Goal: Information Seeking & Learning: Learn about a topic

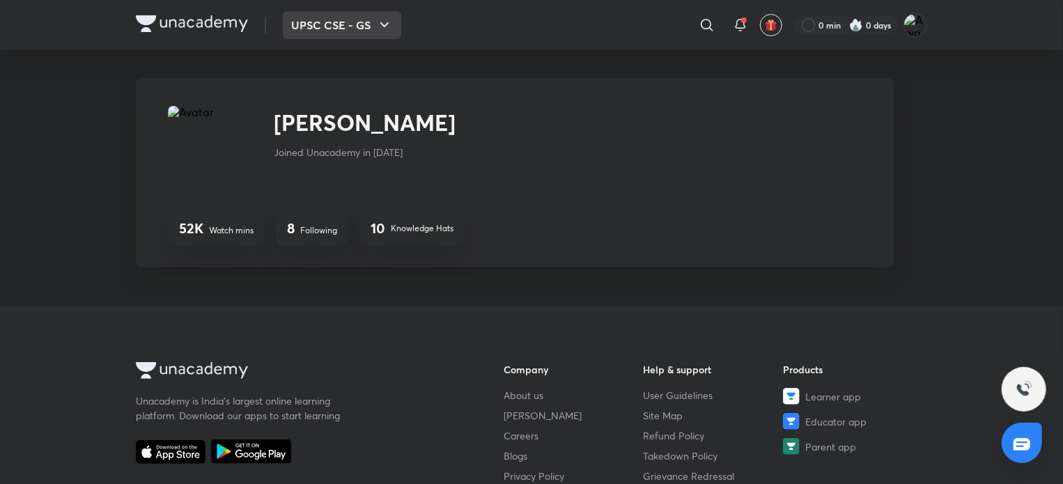
click at [359, 23] on button "UPSC CSE - GS" at bounding box center [342, 25] width 118 height 28
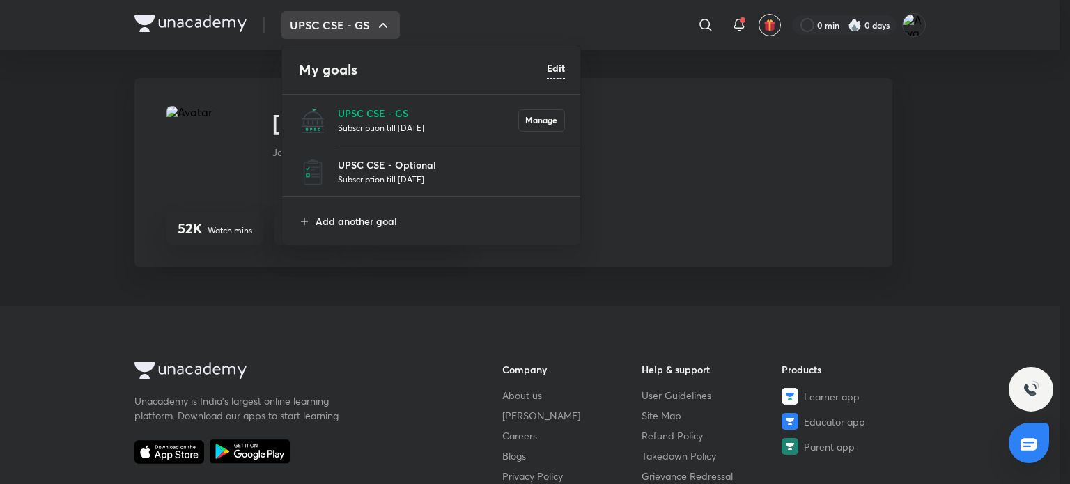
click at [404, 122] on p "Subscription till 21 May 2026" at bounding box center [428, 128] width 180 height 14
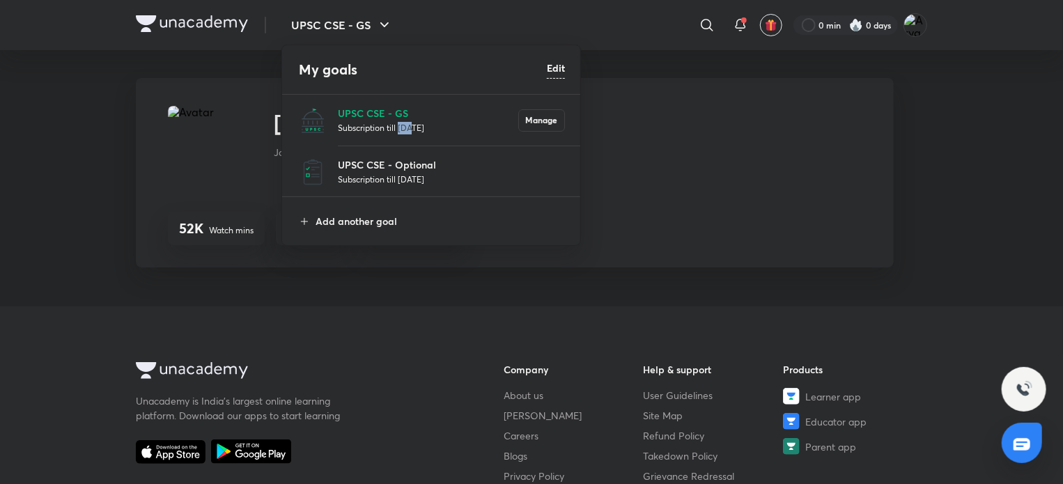
click at [404, 122] on p "Subscription till 21 May 2026" at bounding box center [428, 128] width 180 height 14
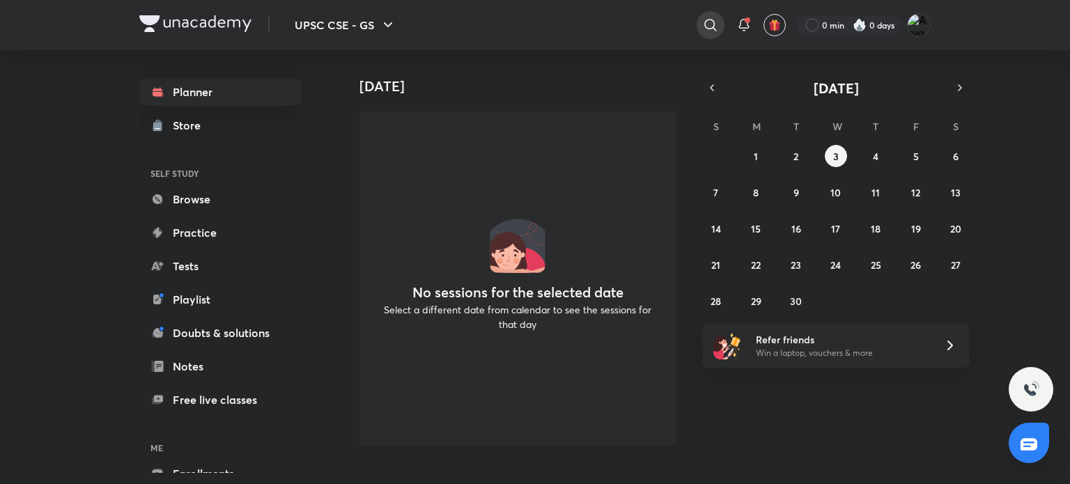
click at [701, 21] on div at bounding box center [711, 25] width 28 height 28
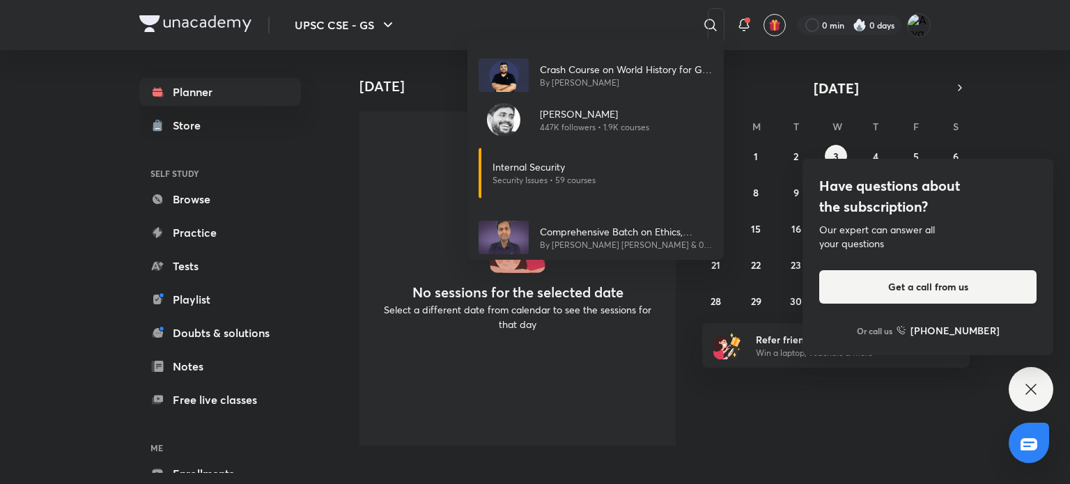
click at [599, 13] on div "Crash Course on World History for GS Paper I Mains By Pratik Nayak Sudarshan Gu…" at bounding box center [535, 242] width 1070 height 484
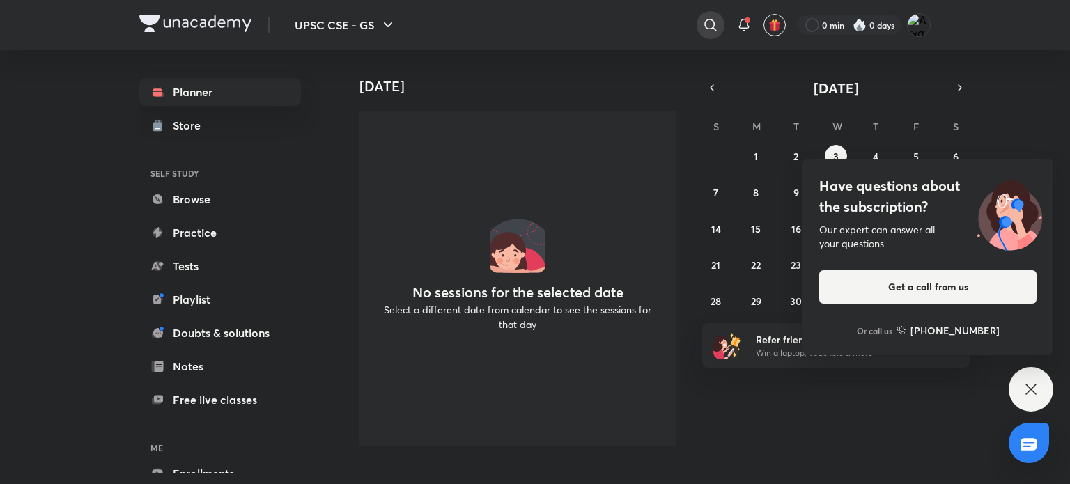
click at [713, 22] on icon at bounding box center [710, 25] width 12 height 12
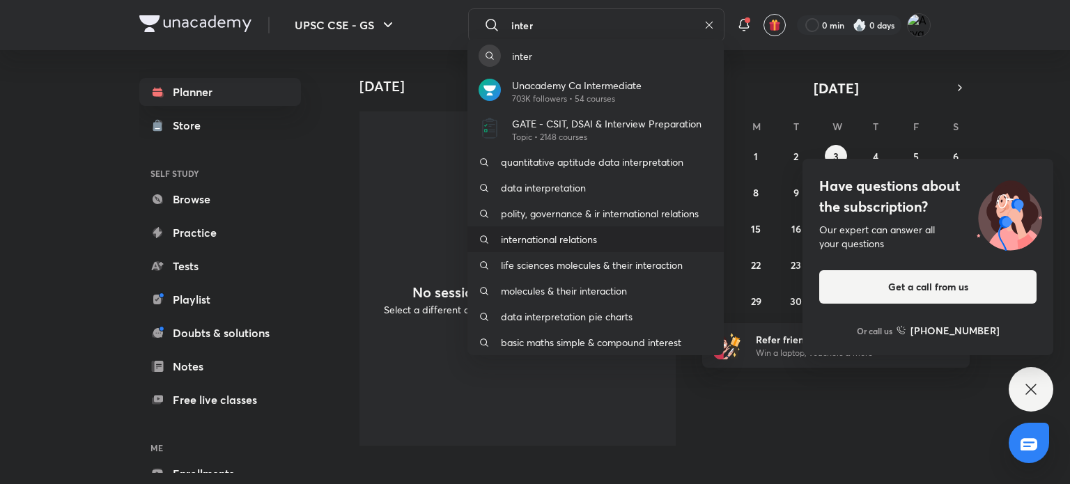
type input "inter"
click at [557, 241] on p "international relations" at bounding box center [549, 239] width 96 height 15
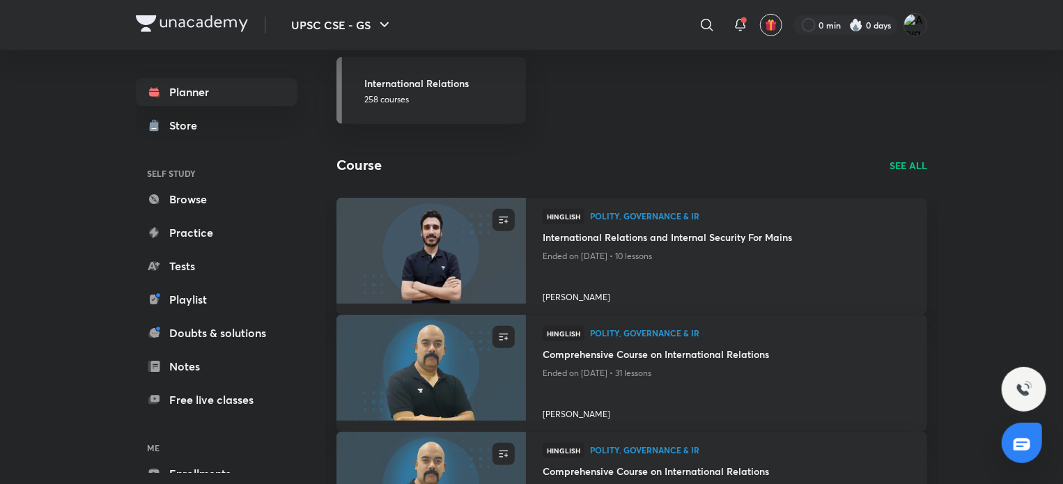
scroll to position [637, 0]
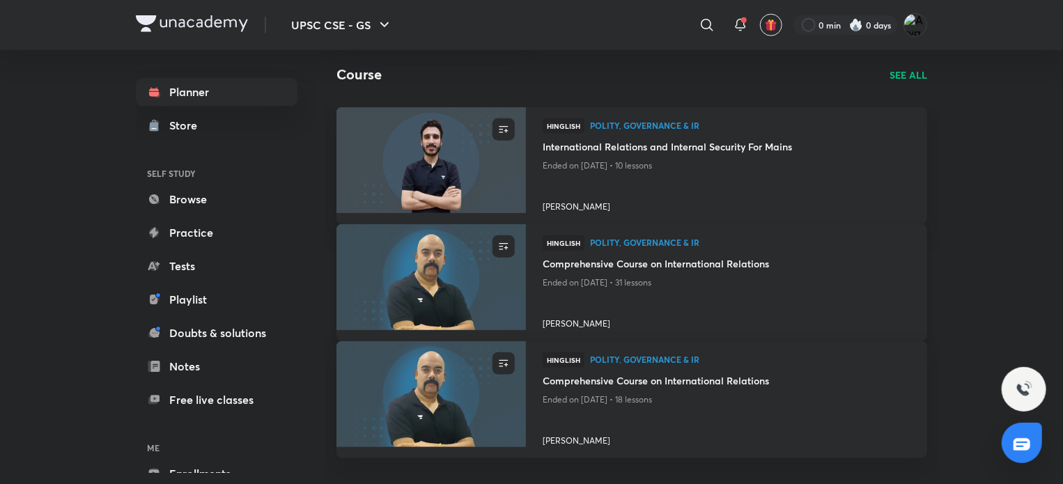
click at [397, 255] on img at bounding box center [430, 277] width 193 height 108
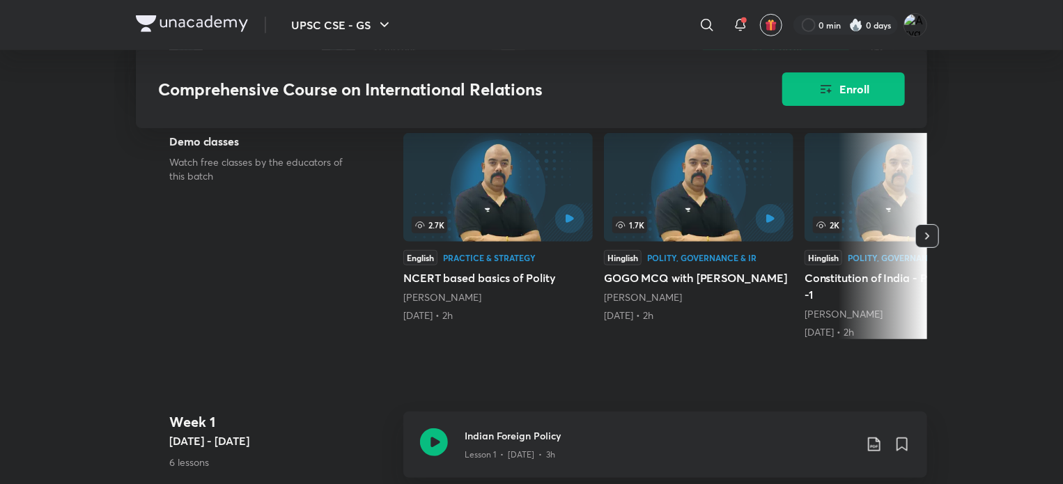
scroll to position [318, 0]
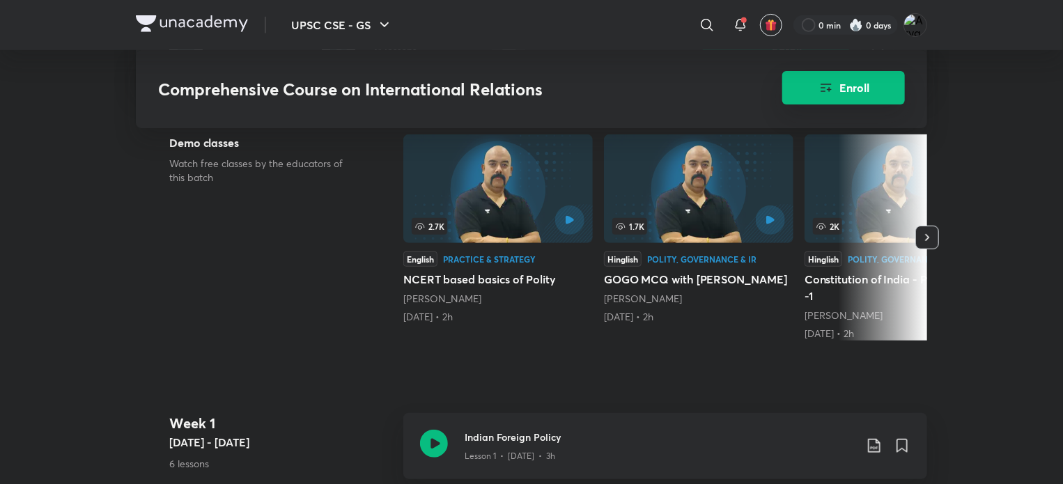
click at [839, 77] on button "Enroll" at bounding box center [843, 87] width 123 height 33
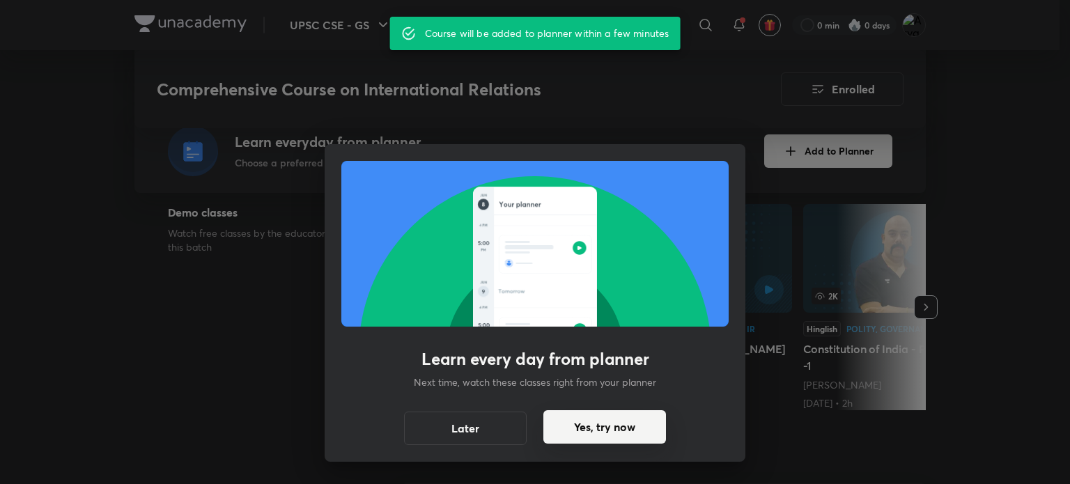
click at [611, 422] on button "Yes, try now" at bounding box center [604, 426] width 123 height 33
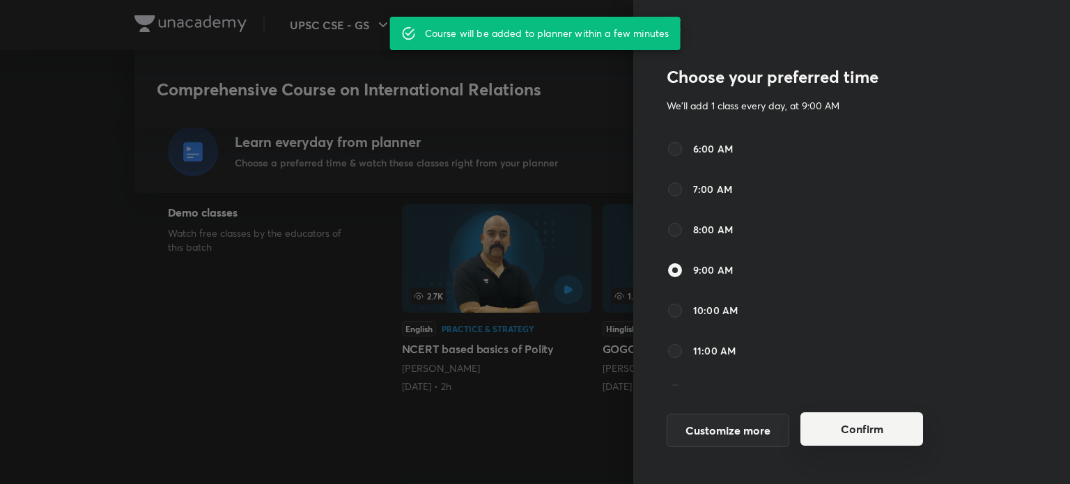
click at [835, 426] on button "Confirm" at bounding box center [861, 428] width 123 height 33
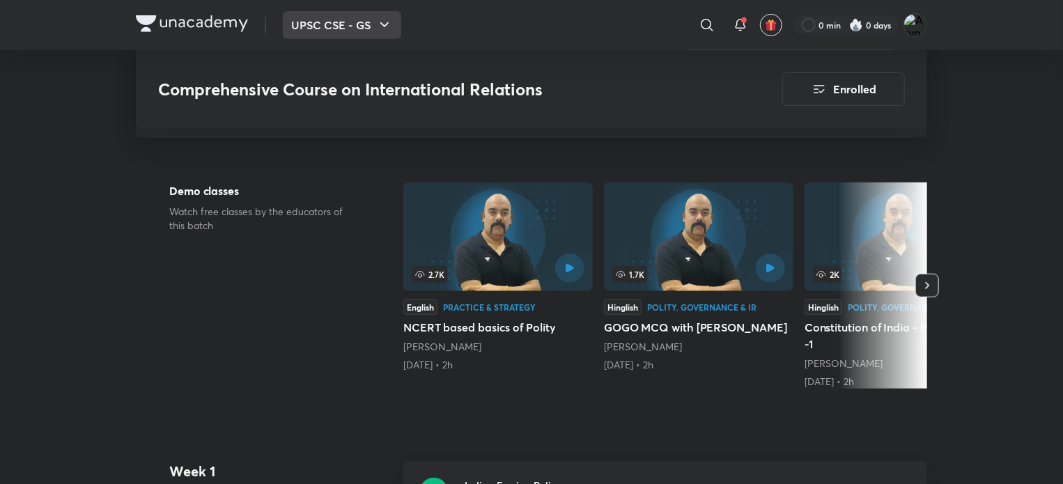
click at [364, 17] on button "UPSC CSE - GS" at bounding box center [342, 25] width 118 height 28
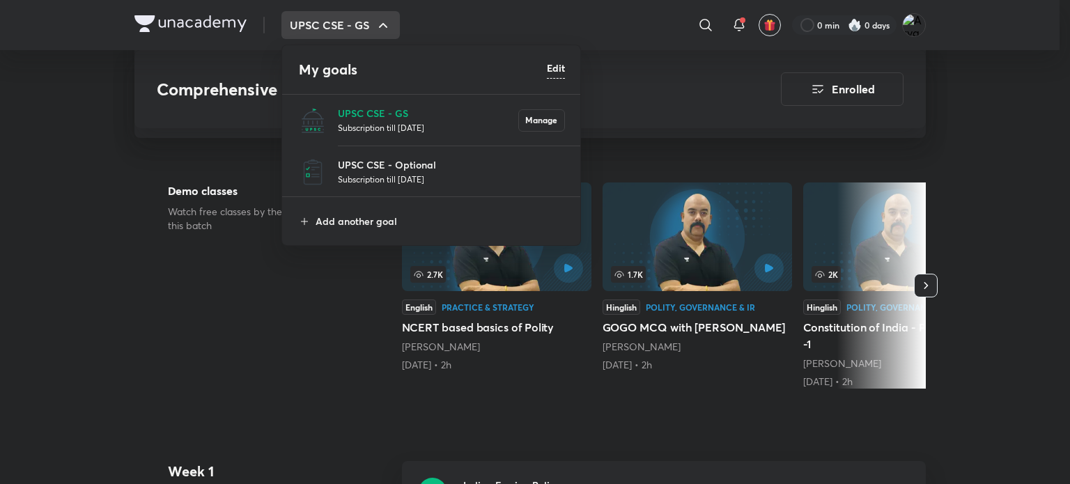
click at [371, 122] on p "Subscription till 21 May 2026" at bounding box center [428, 128] width 180 height 14
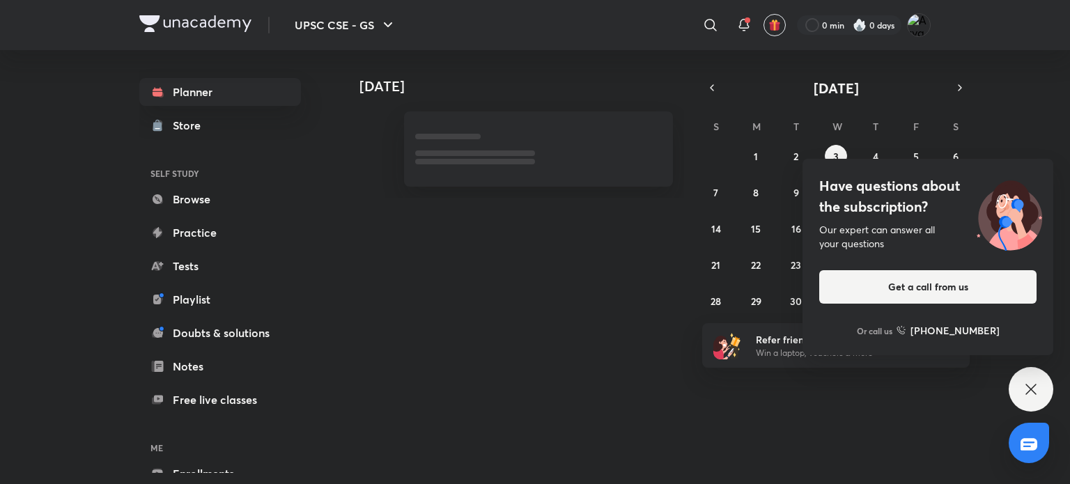
click at [1025, 387] on icon at bounding box center [1031, 389] width 17 height 17
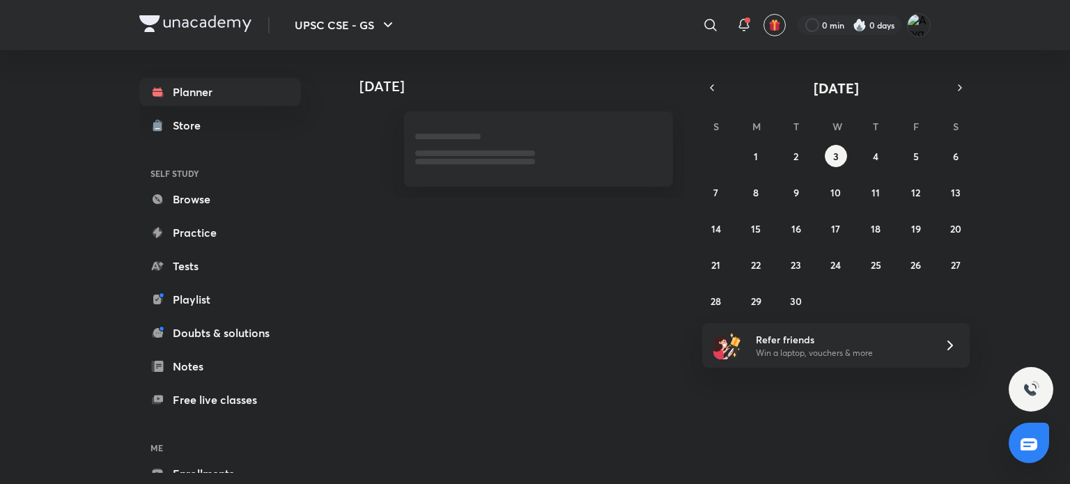
click at [587, 306] on div "Today Today September 2025 S M T W T F S 31 1 2 3 4 5 6 7 8 9 10 11 12 13 14 15…" at bounding box center [635, 261] width 591 height 423
click at [868, 165] on div "31 1 2 3 4 5 6 7 8 9 10 11 12 13 14 15 16 17 18 19 20 21 22 23 24 25 26 27 28 2…" at bounding box center [836, 228] width 268 height 167
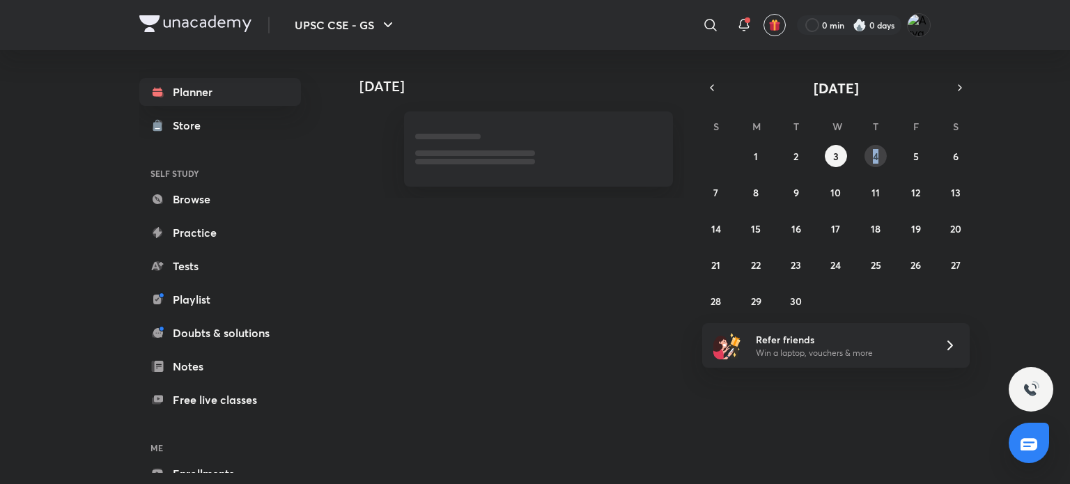
click at [871, 157] on button "4" at bounding box center [876, 156] width 22 height 22
click at [614, 312] on div "Today Today September 2025 S M T W T F S 31 1 2 3 4 5 6 7 8 9 10 11 12 13 14 15…" at bounding box center [635, 261] width 591 height 423
click at [830, 150] on button "3" at bounding box center [836, 156] width 22 height 22
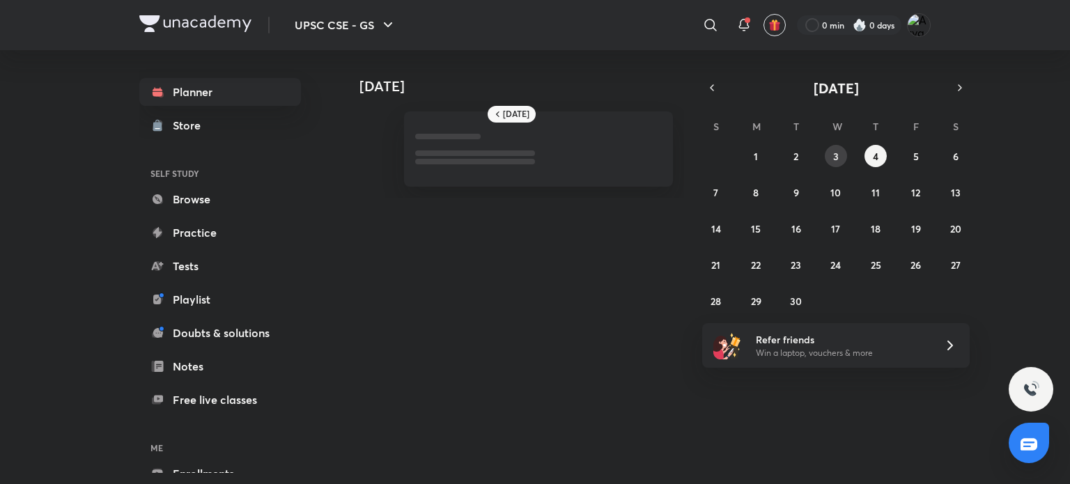
click at [830, 150] on button "3" at bounding box center [836, 156] width 22 height 22
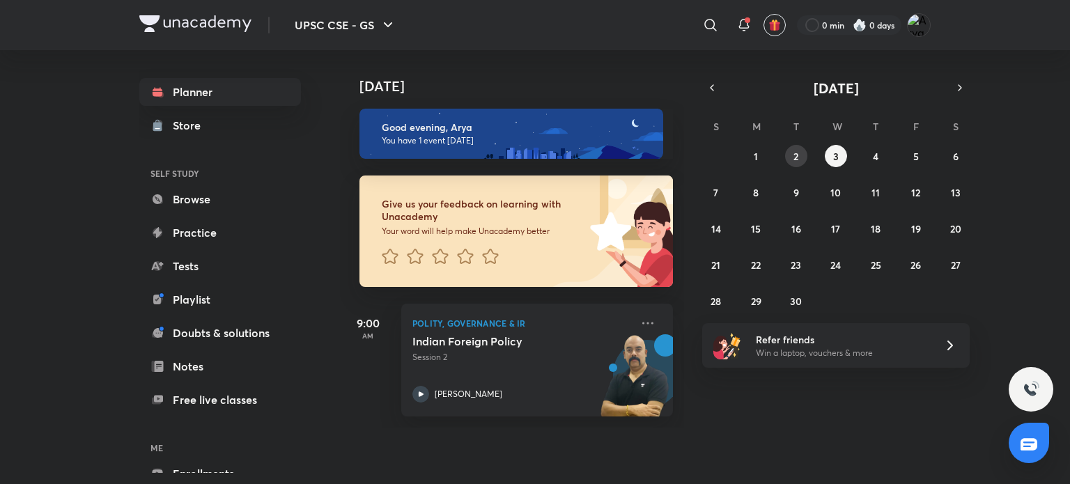
click at [794, 162] on abbr "2" at bounding box center [795, 156] width 5 height 13
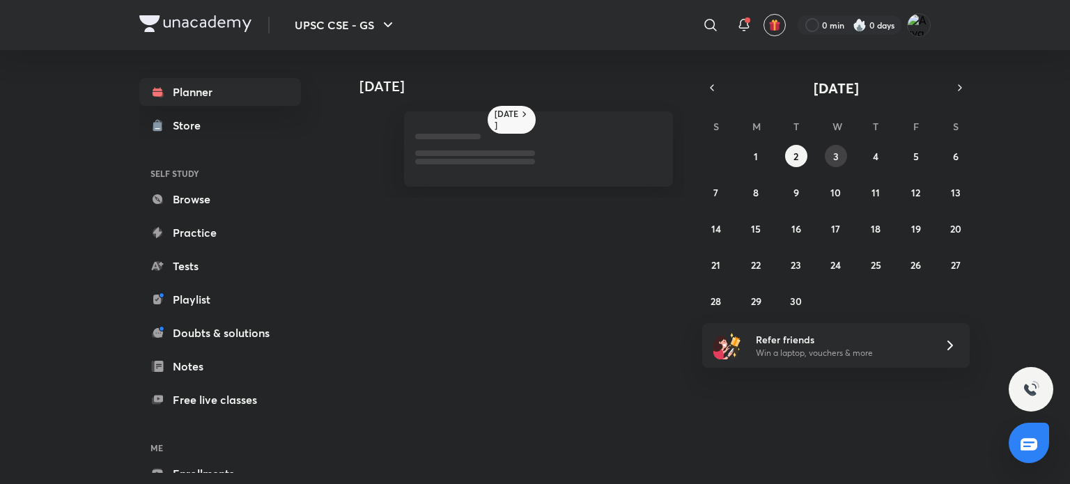
click at [832, 147] on button "3" at bounding box center [836, 156] width 22 height 22
click at [833, 156] on abbr "3" at bounding box center [836, 156] width 6 height 13
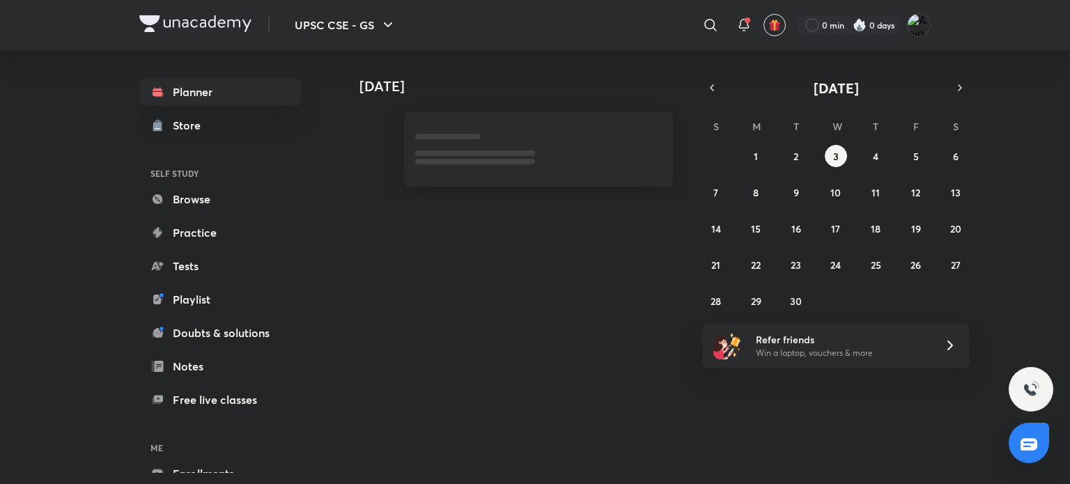
drag, startPoint x: 833, startPoint y: 156, endPoint x: 483, endPoint y: 204, distance: 353.7
click at [483, 198] on div "Today Tomorrow September 2025 S M T W T F S 31 1 2 3 4 5 6 7 8 9 10 11 12 13 14…" at bounding box center [635, 124] width 591 height 148
click at [464, 398] on div "Today Tomorrow September 2025 S M T W T F S 31 1 2 3 4 5 6 7 8 9 10 11 12 13 14…" at bounding box center [635, 261] width 591 height 423
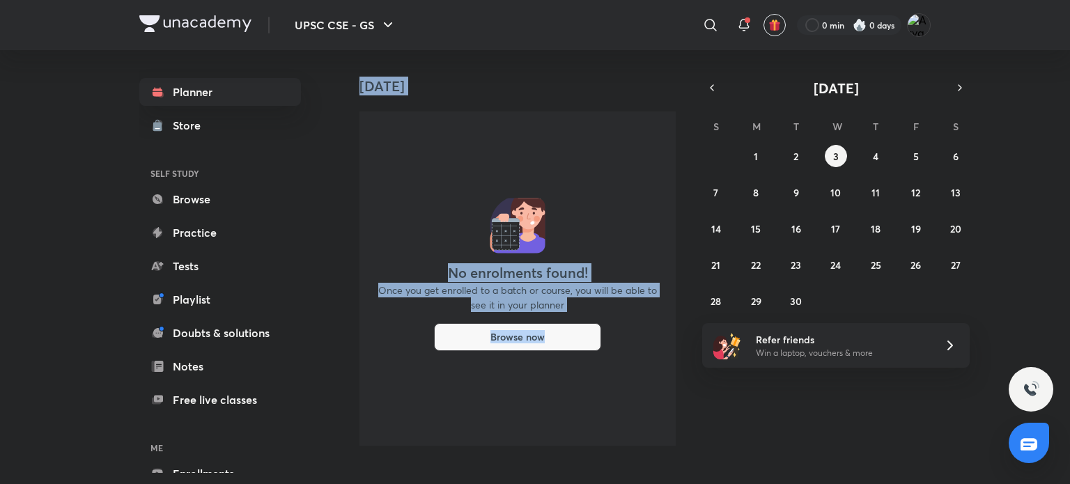
click at [647, 205] on div "No enrolments found! Once you get enrolled to a batch or course, you will be ab…" at bounding box center [517, 278] width 316 height 334
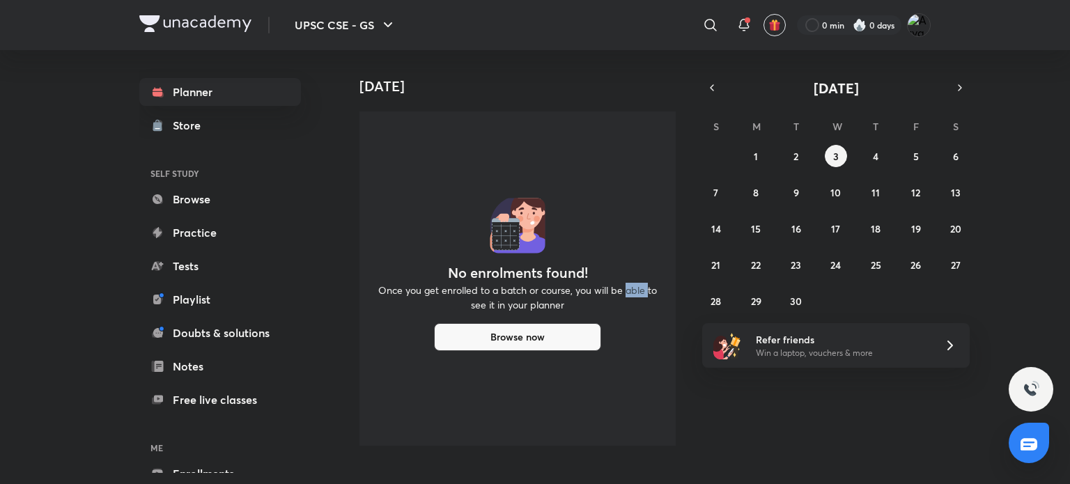
click at [647, 205] on div "No enrolments found! Once you get enrolled to a batch or course, you will be ab…" at bounding box center [517, 278] width 316 height 334
click at [828, 158] on button "3" at bounding box center [836, 156] width 22 height 22
click at [616, 375] on div "No enrolments found! Once you get enrolled to a batch or course, you will be ab…" at bounding box center [517, 278] width 316 height 334
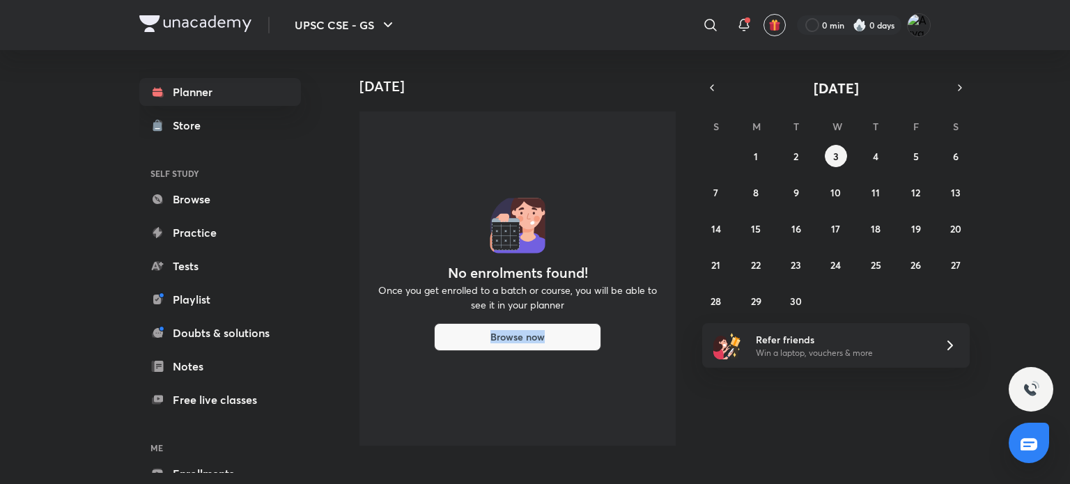
click at [616, 375] on div "No enrolments found! Once you get enrolled to a batch or course, you will be ab…" at bounding box center [517, 278] width 316 height 334
click at [832, 153] on button "3" at bounding box center [836, 156] width 22 height 22
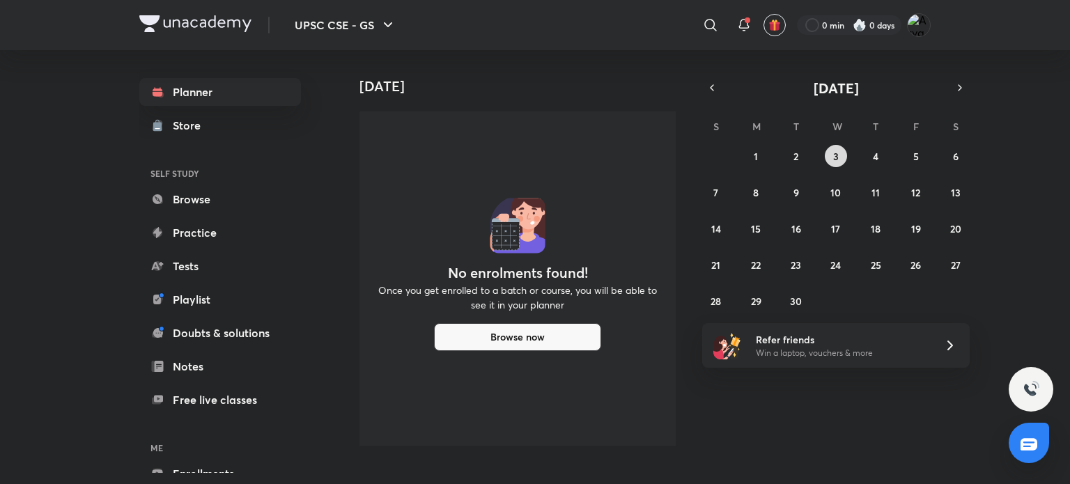
click at [832, 153] on button "3" at bounding box center [836, 156] width 22 height 22
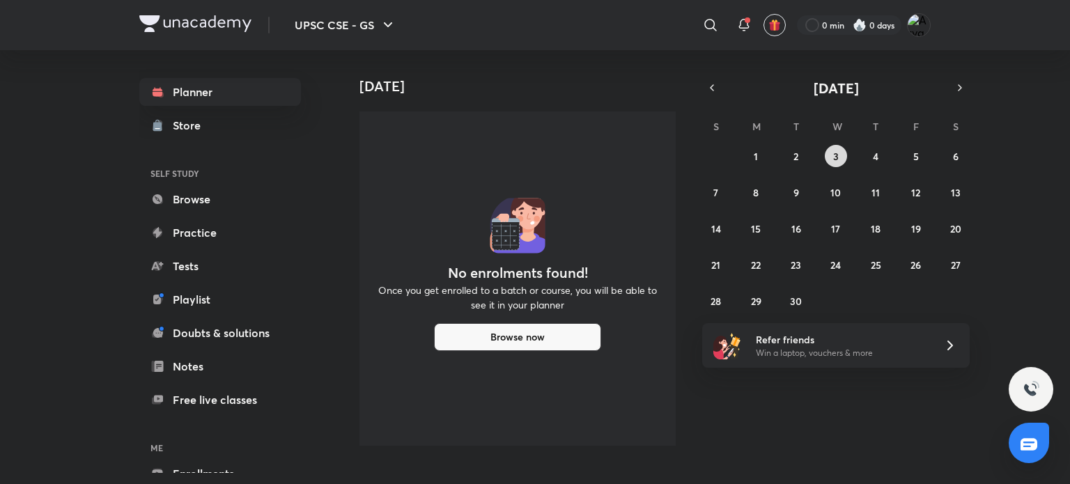
click at [832, 153] on button "3" at bounding box center [836, 156] width 22 height 22
click at [502, 155] on div "No enrolments found! Once you get enrolled to a batch or course, you will be ab…" at bounding box center [517, 278] width 316 height 334
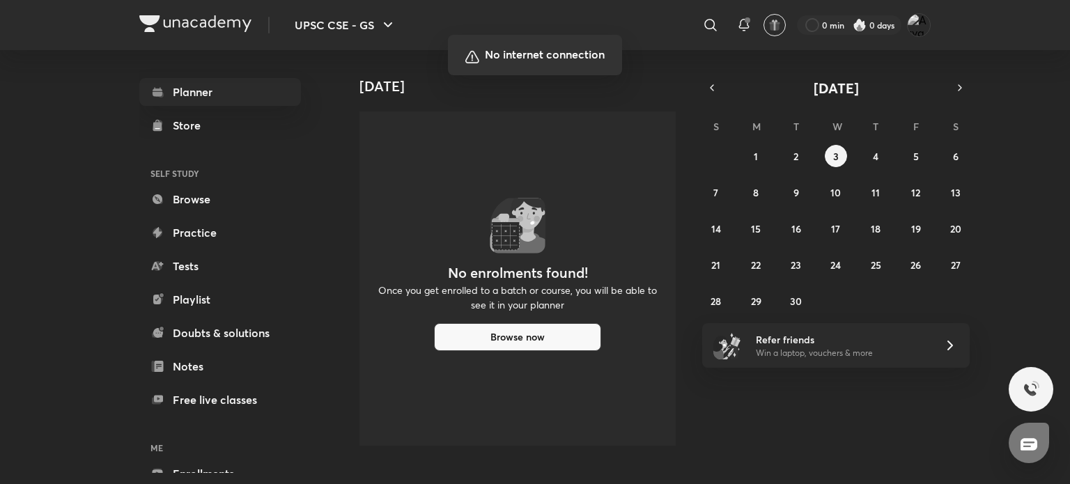
click at [578, 189] on div at bounding box center [535, 242] width 1070 height 484
click at [578, 189] on div "UPSC CSE - GS ​ 0 min 0 days Planner Store SELF STUDY Browse Practice Tests Pla…" at bounding box center [535, 242] width 1070 height 484
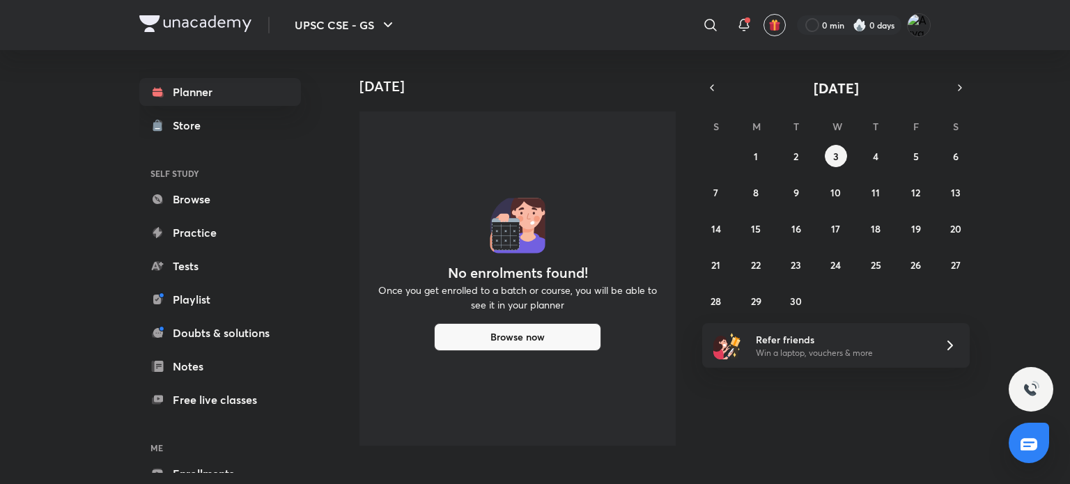
click at [578, 189] on div "No enrolments found! Once you get enrolled to a batch or course, you will be ab…" at bounding box center [517, 278] width 316 height 334
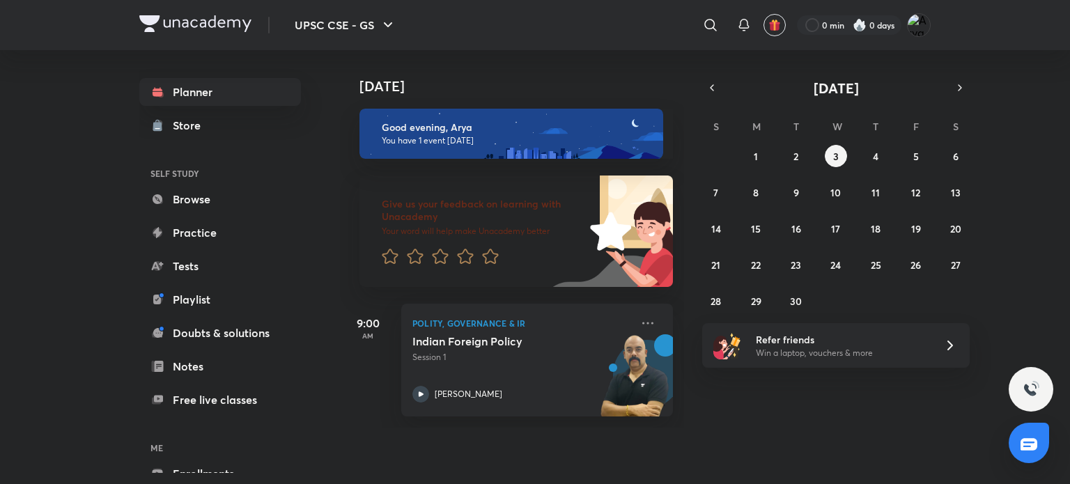
click at [480, 343] on h5 "Indian Foreign Policy" at bounding box center [498, 341] width 173 height 14
